Goal: Find specific page/section: Find specific page/section

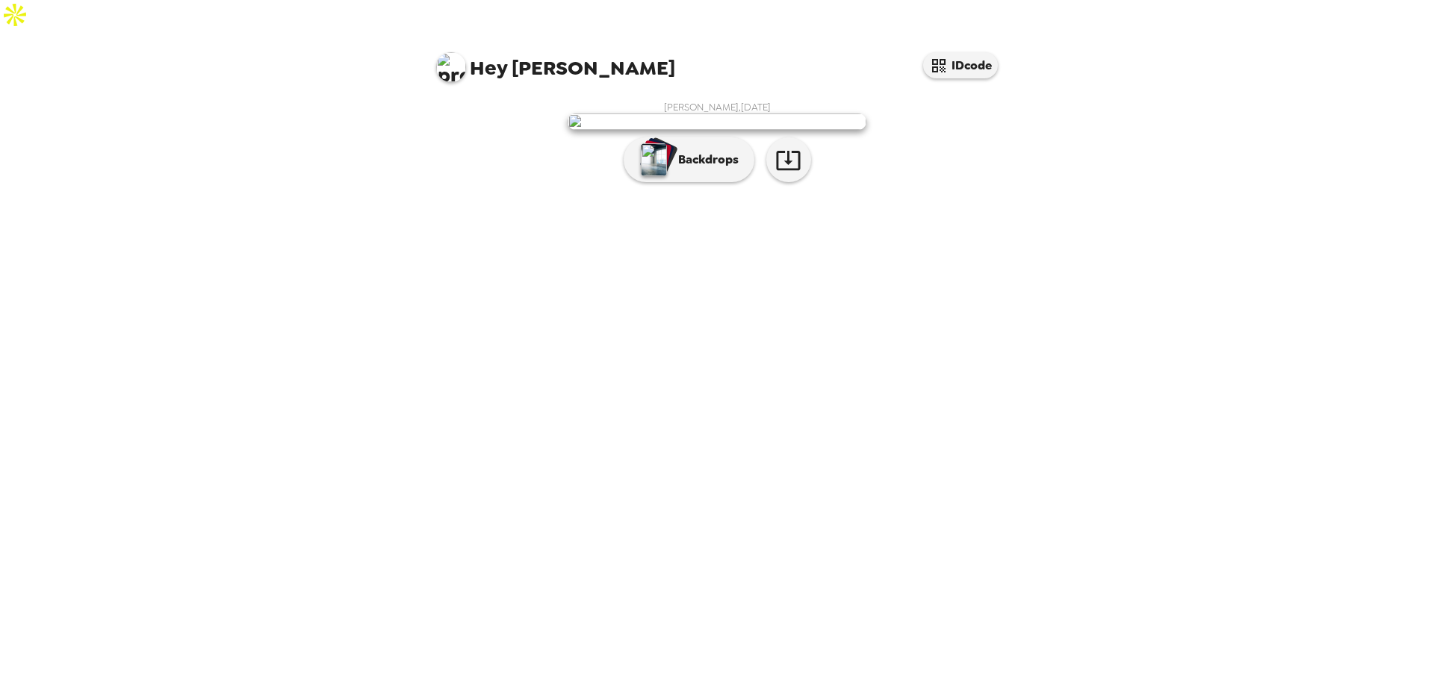
click at [619, 182] on div "Backdrops" at bounding box center [717, 159] width 299 height 45
click at [677, 182] on button "Backdrops" at bounding box center [689, 159] width 131 height 45
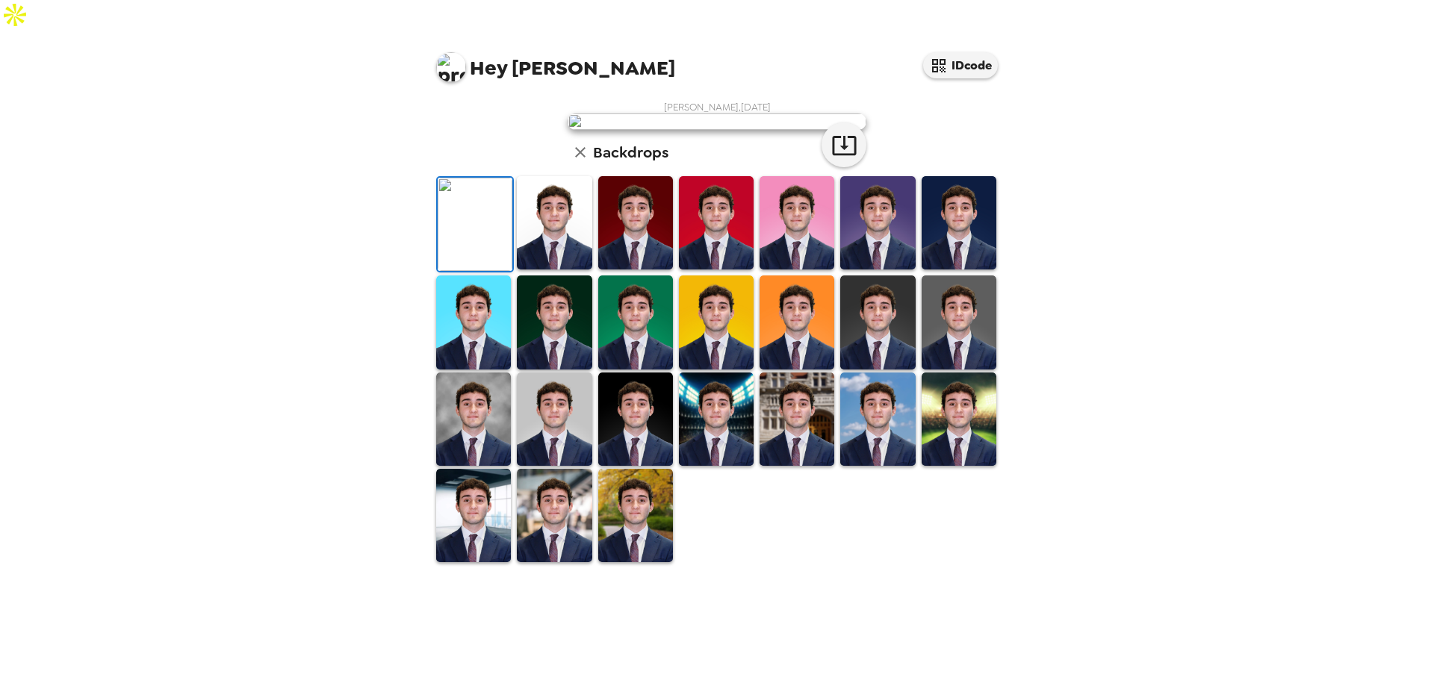
click at [886, 369] on img at bounding box center [877, 322] width 75 height 93
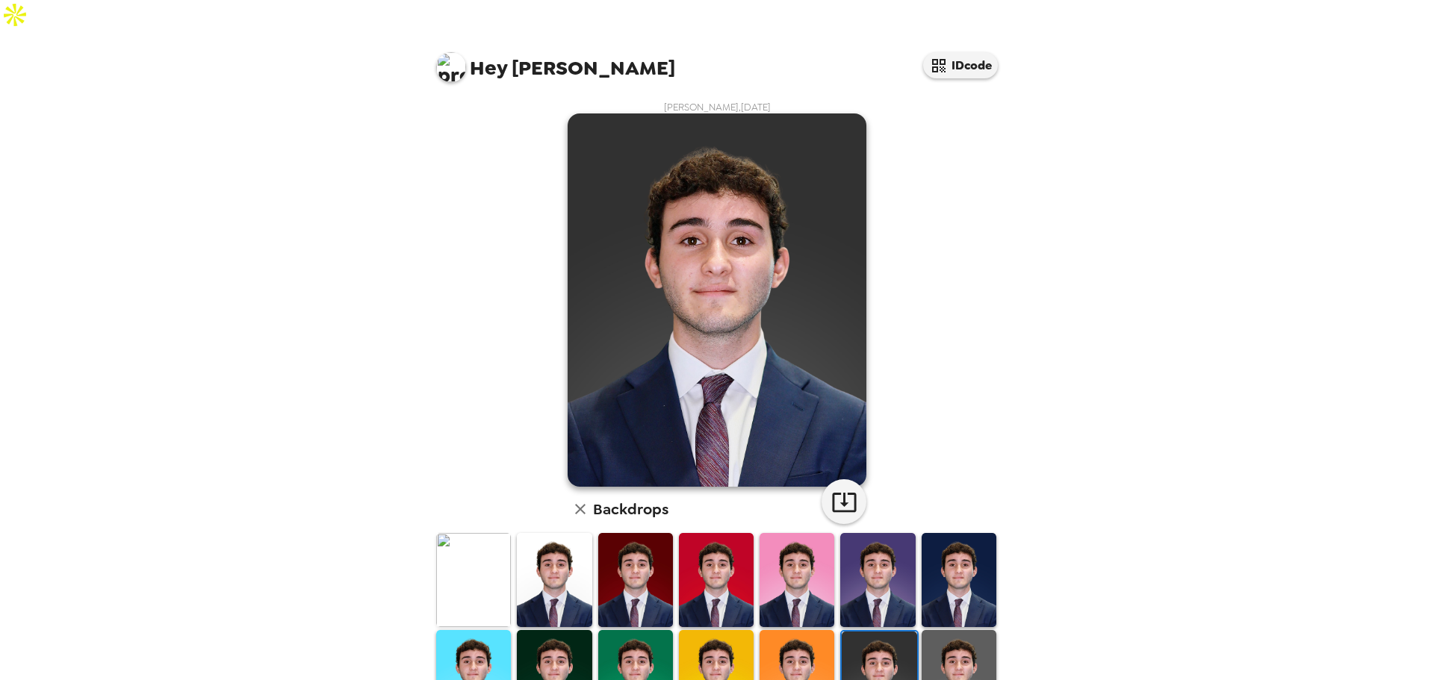
click at [957, 647] on img at bounding box center [958, 676] width 75 height 93
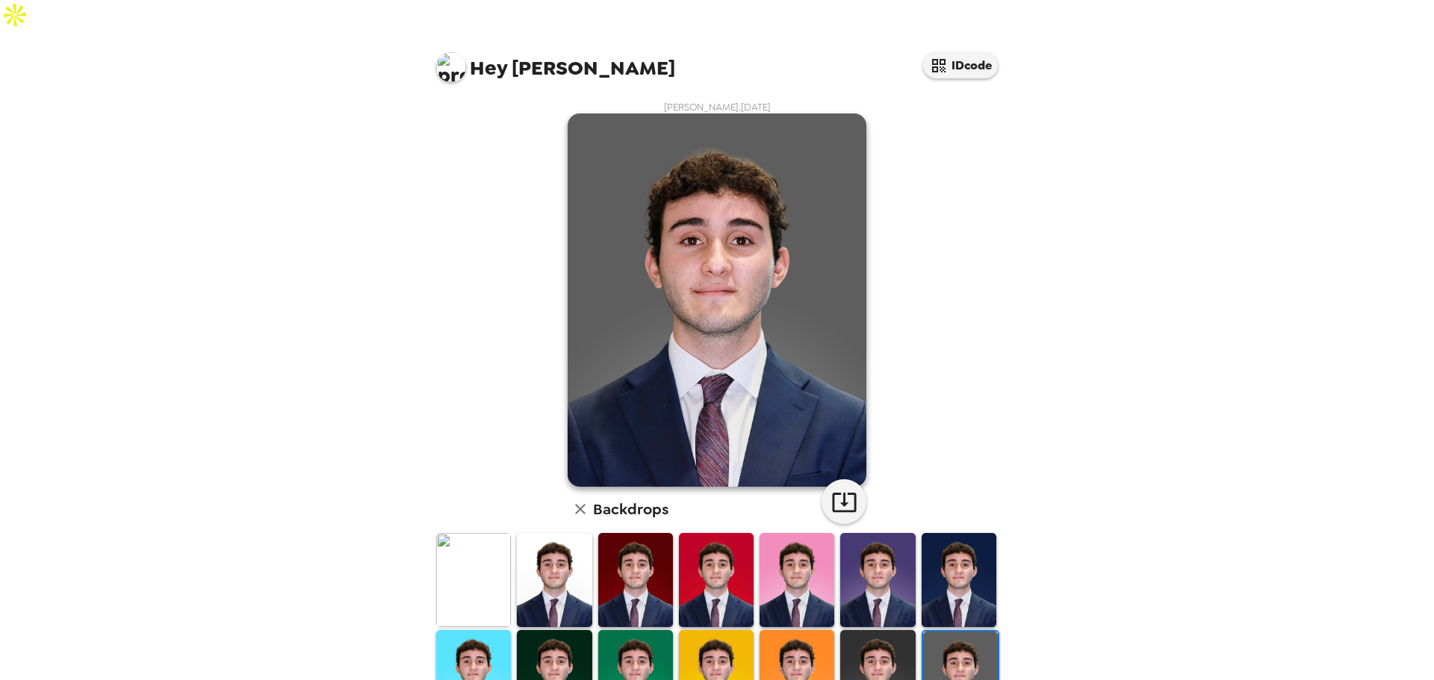
click at [880, 649] on img at bounding box center [877, 676] width 75 height 93
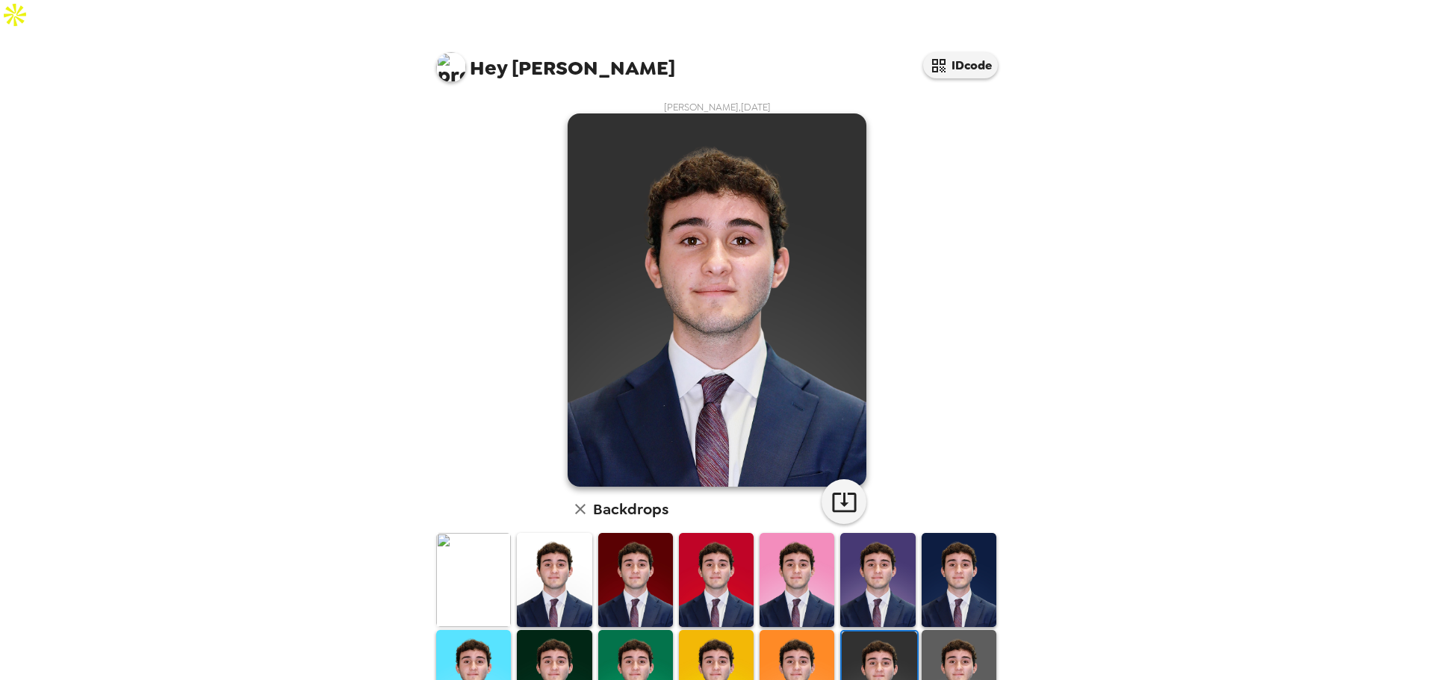
click at [930, 533] on img at bounding box center [958, 579] width 75 height 93
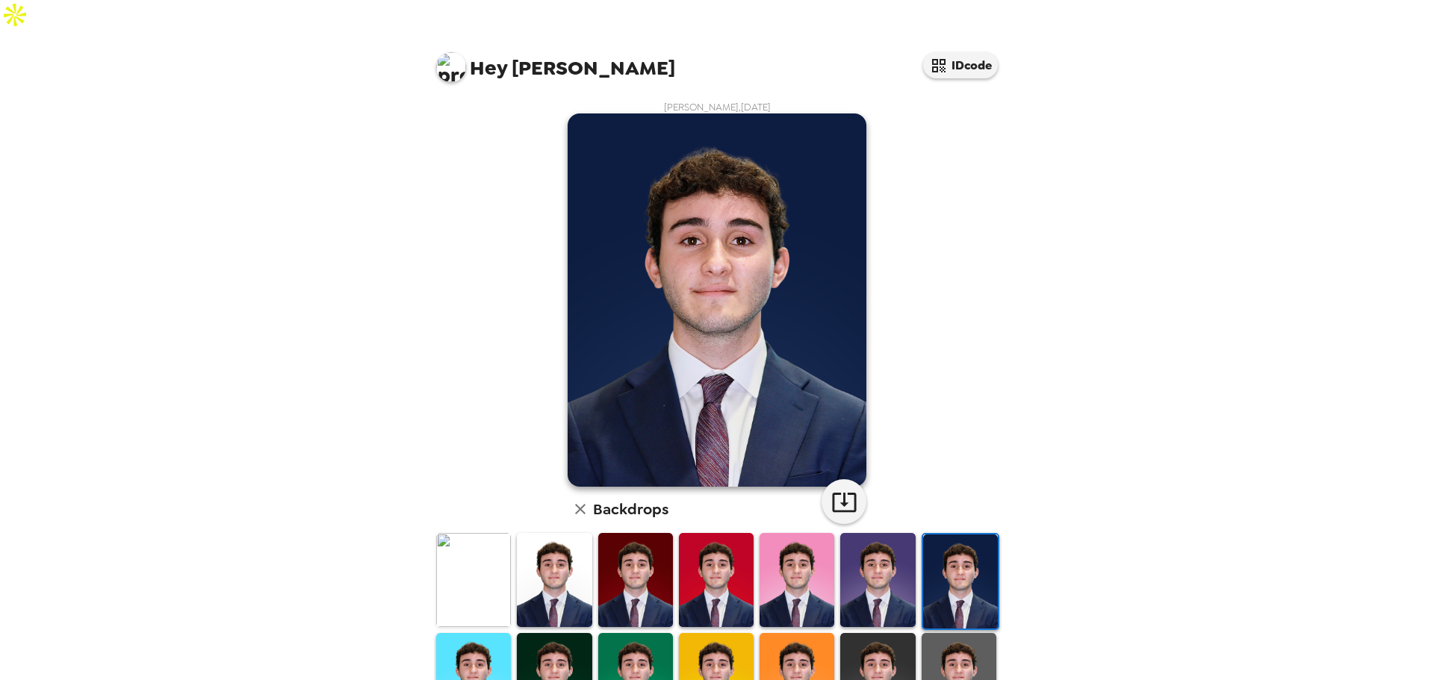
click at [886, 660] on img at bounding box center [877, 679] width 75 height 93
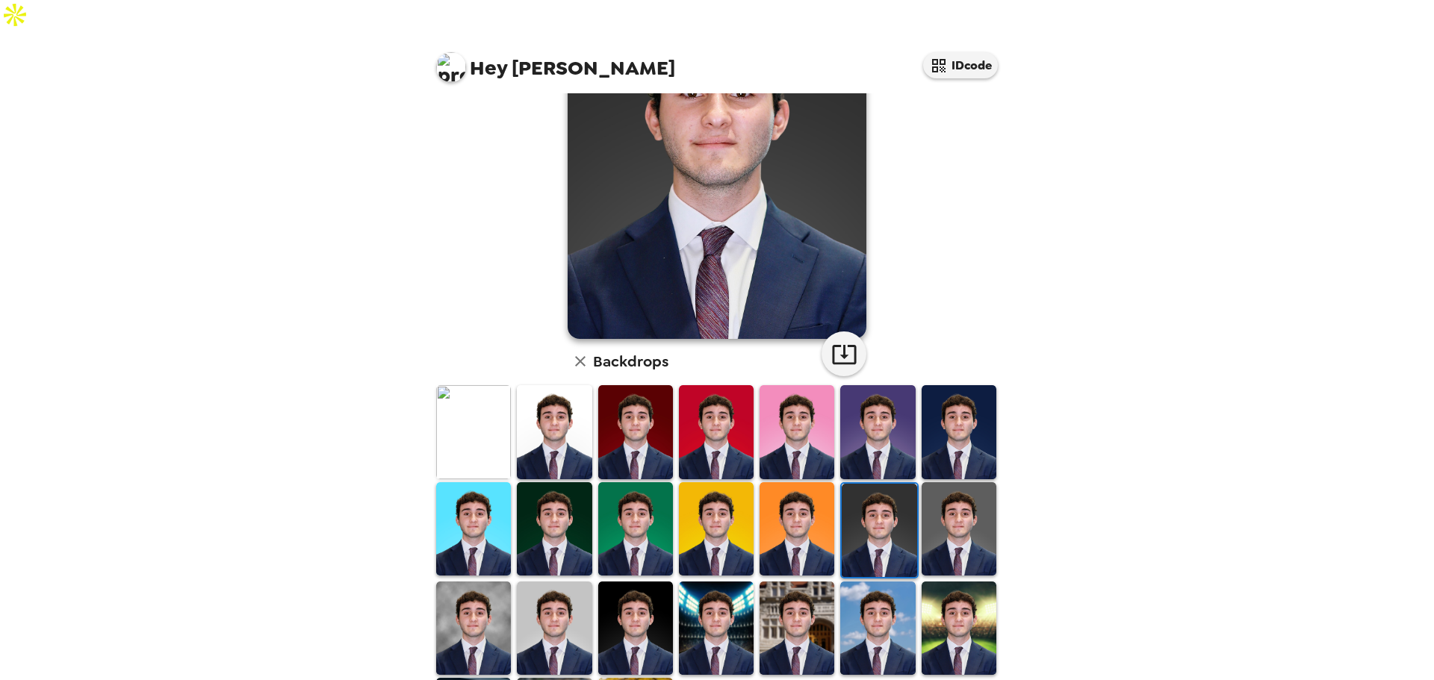
click at [557, 432] on img at bounding box center [554, 431] width 75 height 93
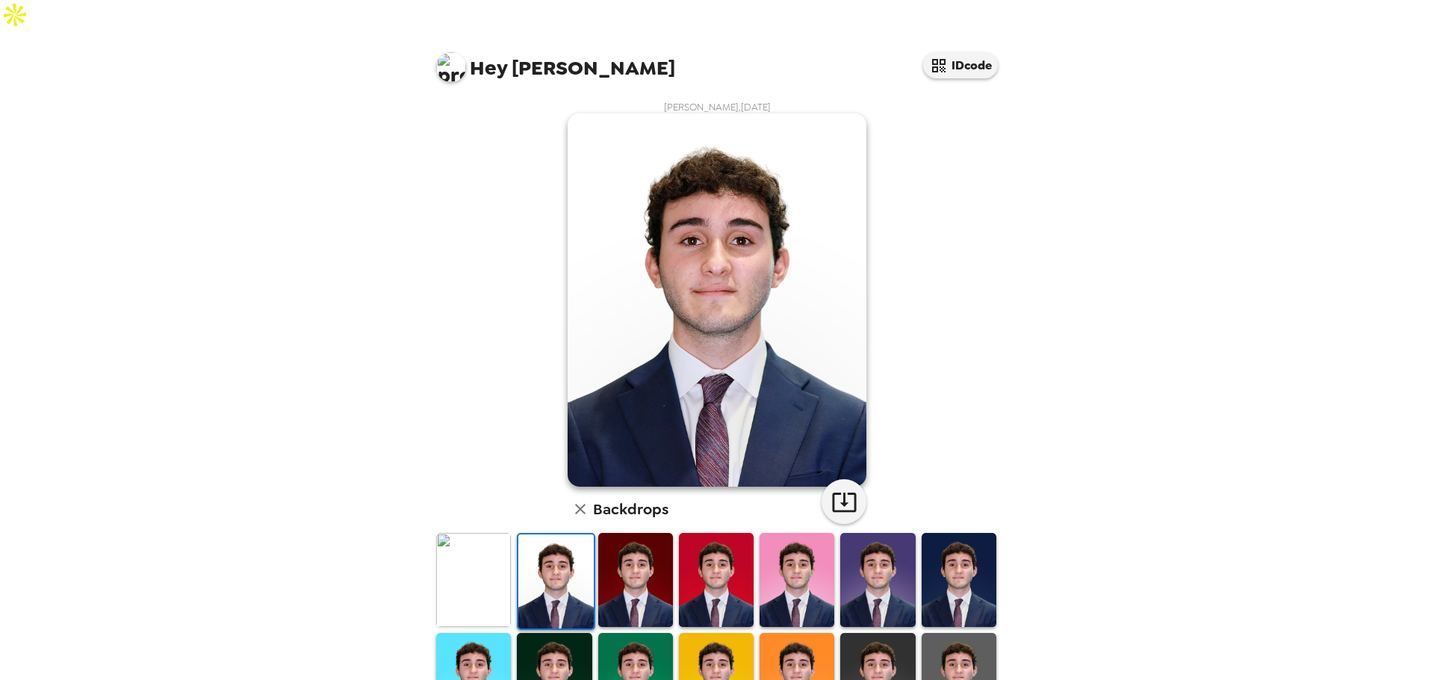
click at [889, 633] on img at bounding box center [877, 679] width 75 height 93
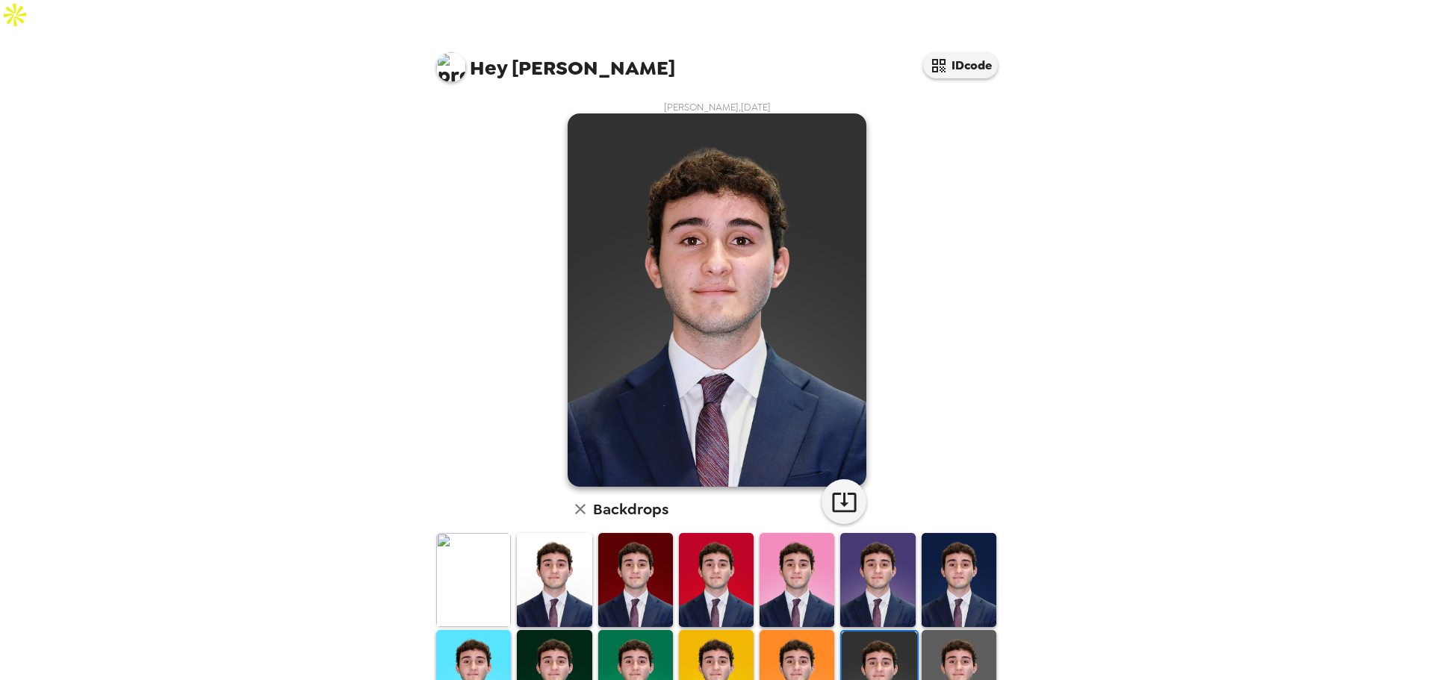
click at [945, 638] on img at bounding box center [958, 676] width 75 height 93
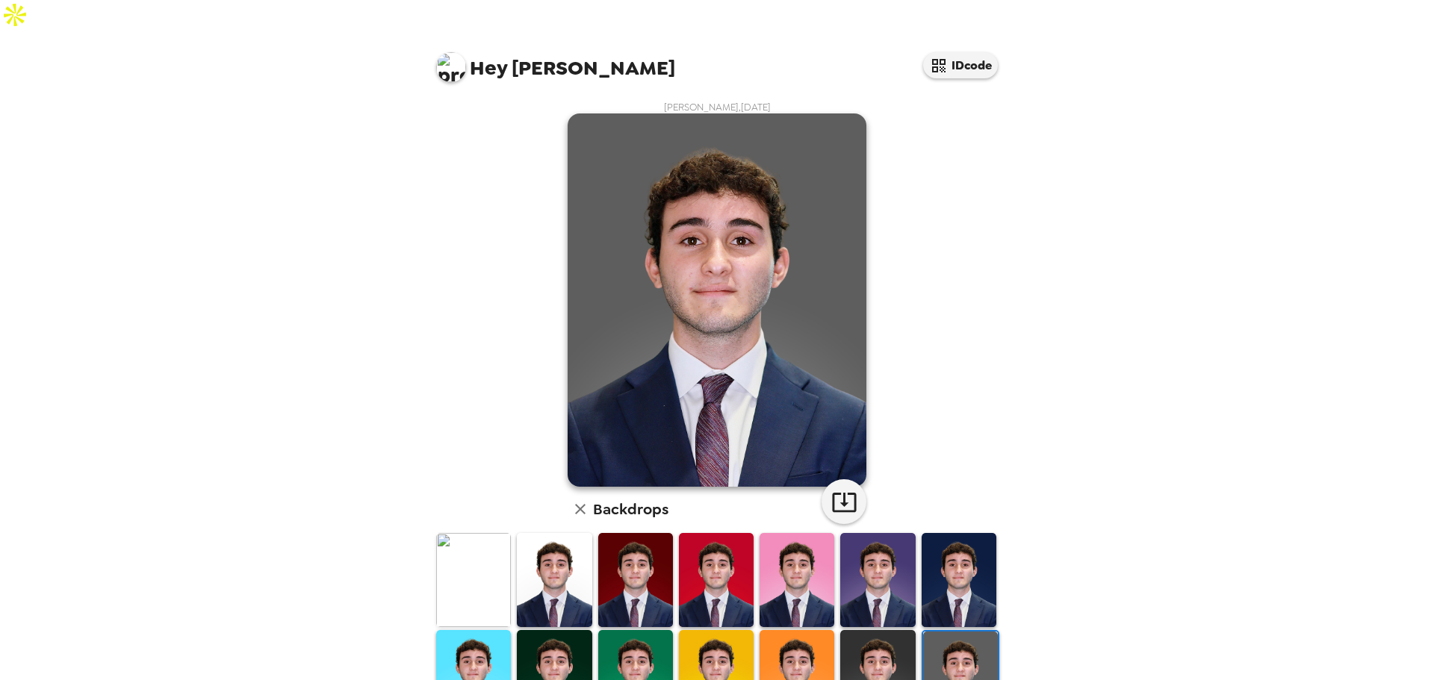
click at [889, 641] on img at bounding box center [877, 676] width 75 height 93
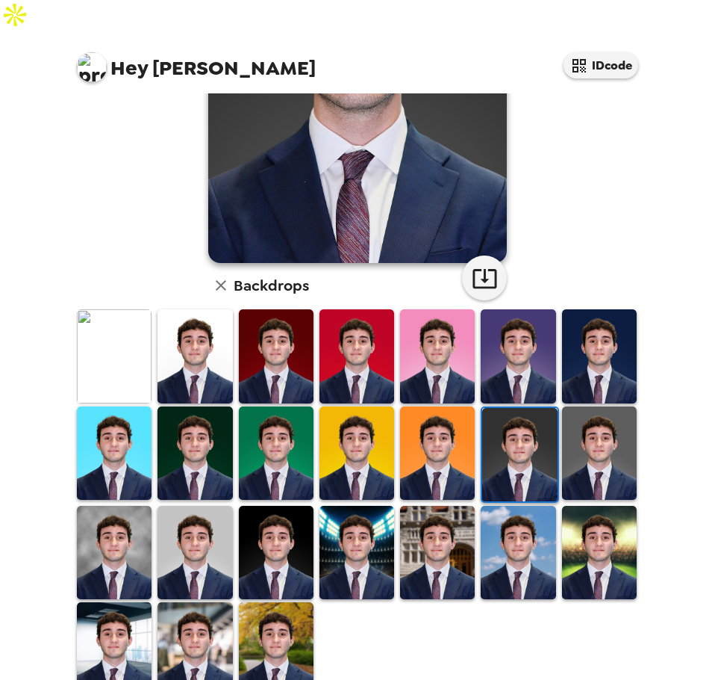
scroll to position [226, 0]
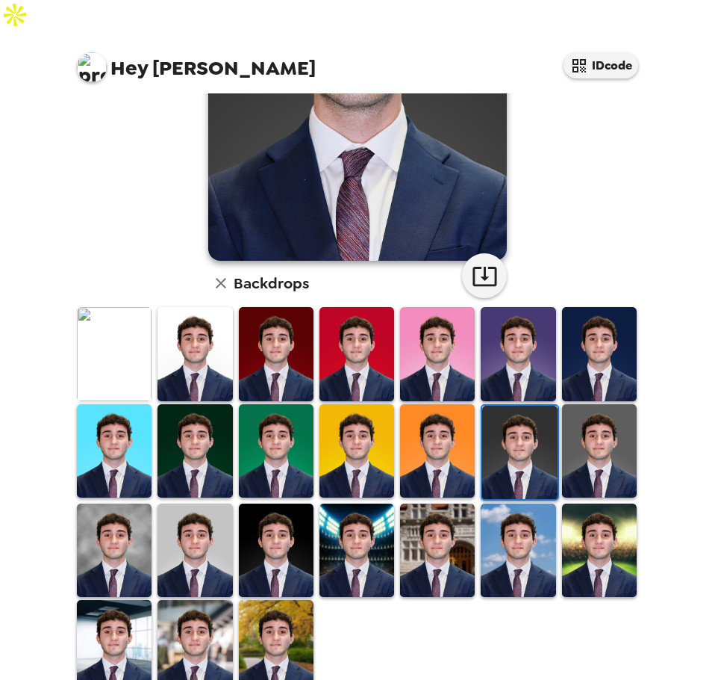
click at [277, 623] on img at bounding box center [276, 646] width 75 height 93
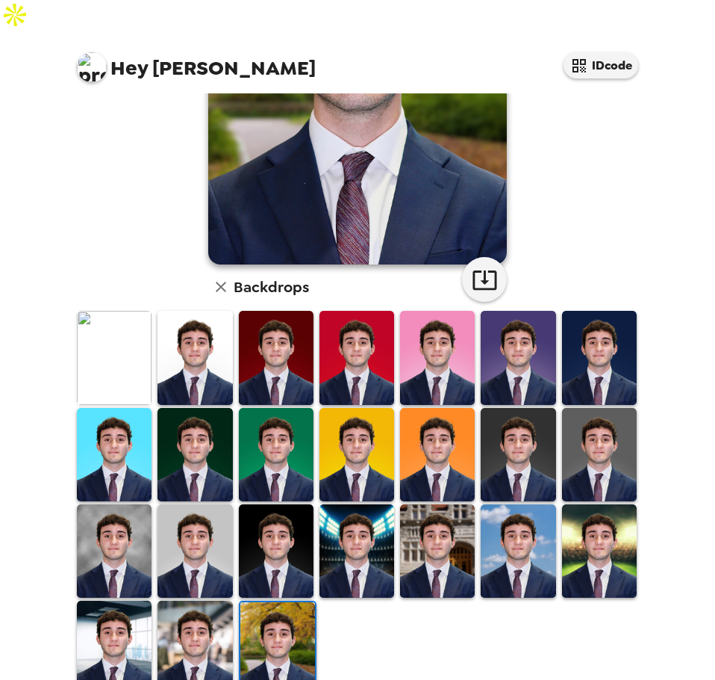
scroll to position [223, 0]
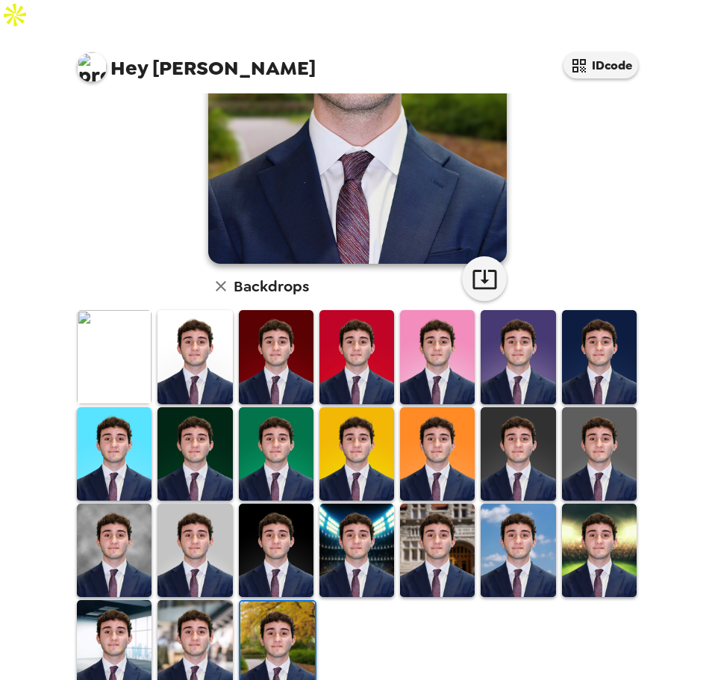
click at [579, 525] on img at bounding box center [599, 549] width 75 height 93
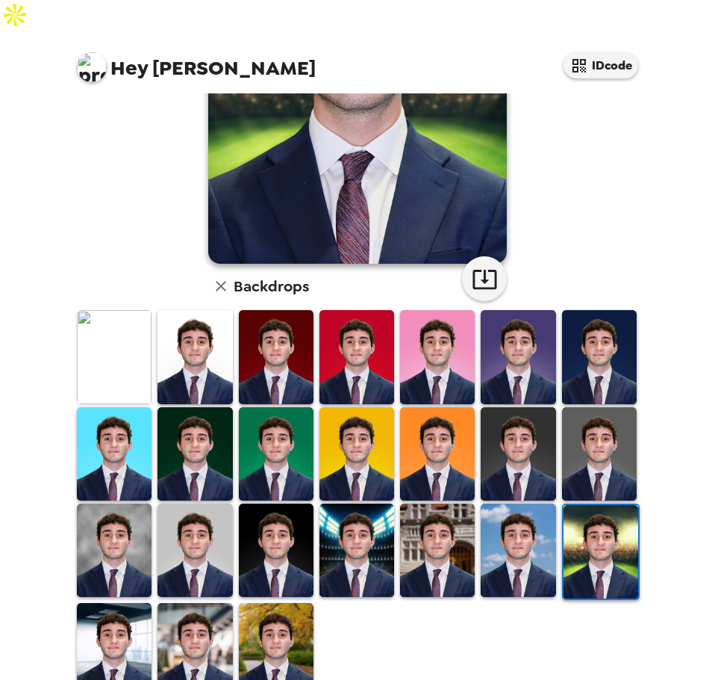
click at [414, 522] on img at bounding box center [437, 549] width 75 height 93
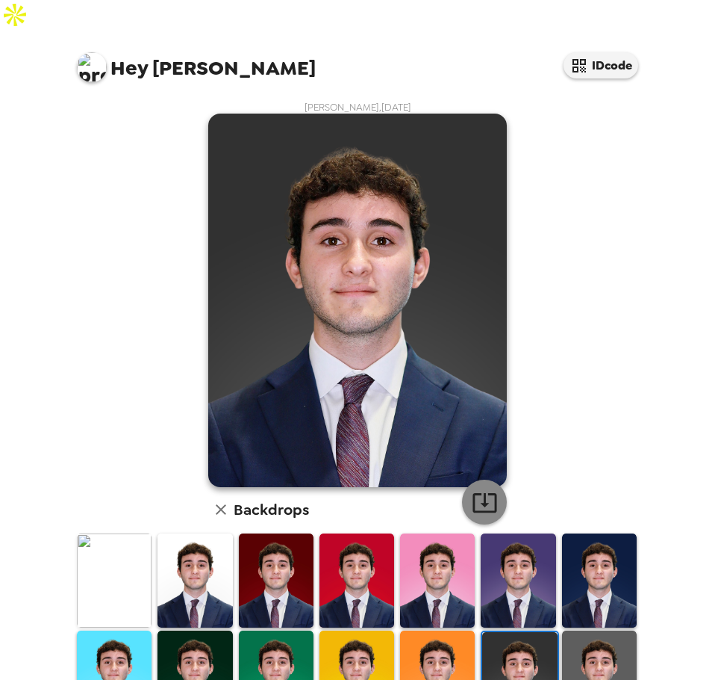
click at [498, 479] on button "button" at bounding box center [484, 501] width 45 height 45
